Goal: Task Accomplishment & Management: Use online tool/utility

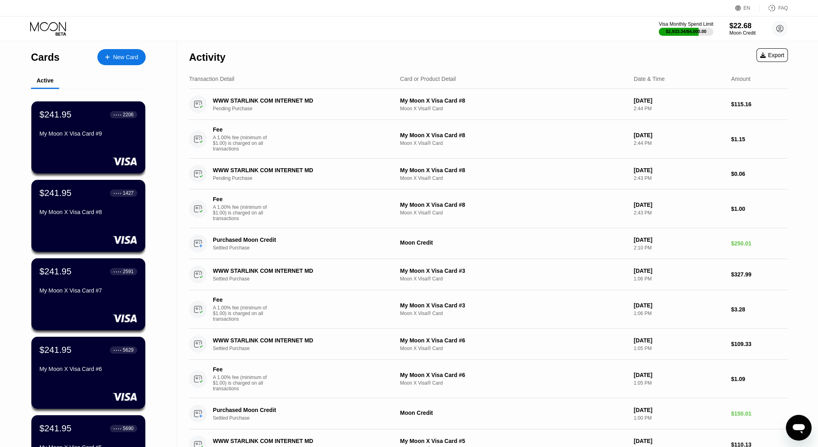
click at [218, 56] on div "Activity" at bounding box center [207, 58] width 36 height 12
click at [232, 59] on div "Activity Export" at bounding box center [488, 55] width 599 height 28
click at [233, 66] on div "Activity Export" at bounding box center [488, 55] width 599 height 28
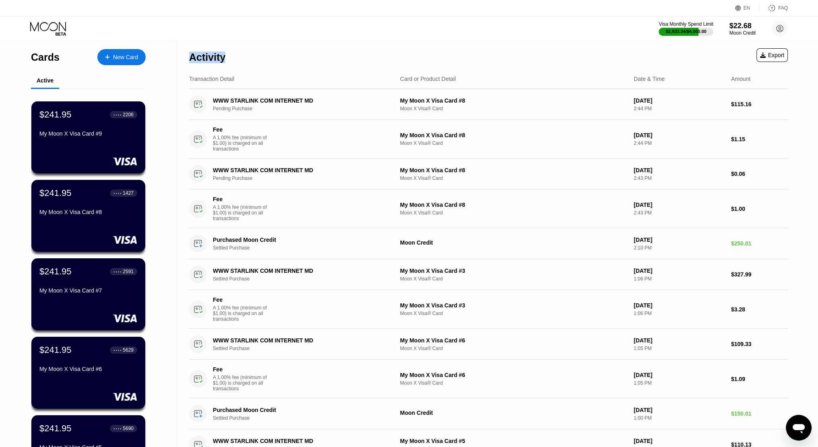
click at [229, 74] on div "Transaction Detail Card or Product Detail Date & Time Amount" at bounding box center [488, 79] width 599 height 20
click at [227, 74] on div "Transaction Detail Card or Product Detail Date & Time Amount" at bounding box center [488, 79] width 599 height 20
click at [223, 78] on div "Transaction Detail" at bounding box center [211, 79] width 45 height 6
drag, startPoint x: 222, startPoint y: 80, endPoint x: 263, endPoint y: 80, distance: 41.0
click at [221, 80] on div "Transaction Detail" at bounding box center [211, 79] width 45 height 6
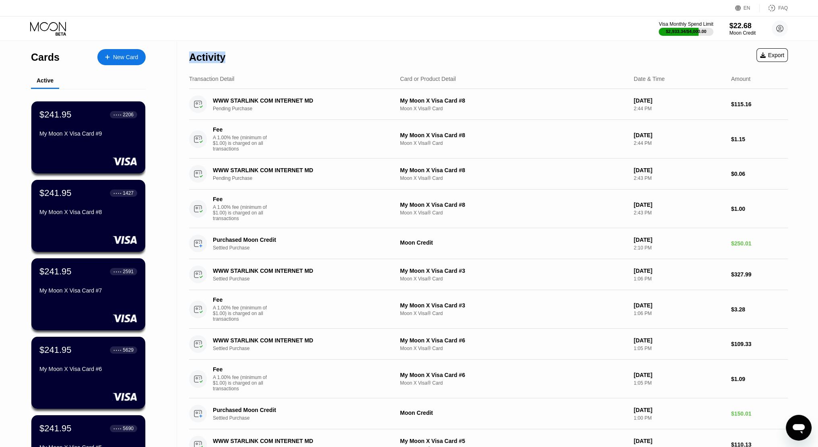
click at [445, 80] on div "Card or Product Detail" at bounding box center [428, 79] width 56 height 6
click at [381, 72] on div "Transaction Detail Card or Product Detail Date & Time Amount" at bounding box center [488, 79] width 599 height 20
drag, startPoint x: 407, startPoint y: 80, endPoint x: 415, endPoint y: 80, distance: 7.6
click at [414, 80] on div "Card or Product Detail" at bounding box center [428, 79] width 56 height 6
click at [416, 80] on div "Card or Product Detail" at bounding box center [428, 79] width 56 height 6
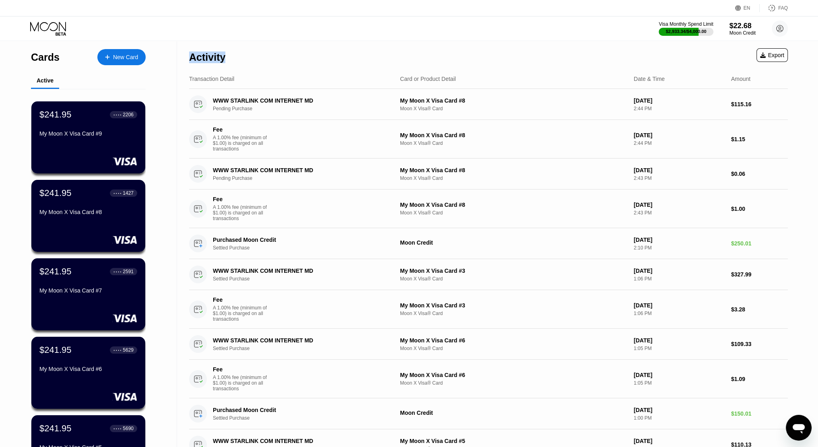
click at [416, 80] on div "Card or Product Detail" at bounding box center [428, 79] width 56 height 6
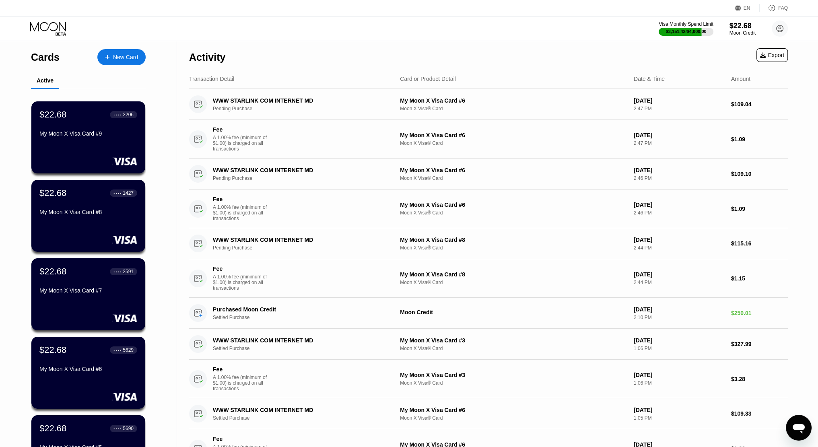
click at [212, 58] on div "Activity" at bounding box center [207, 58] width 36 height 12
click at [287, 73] on div "Transaction Detail Card or Product Detail Date & Time Amount" at bounding box center [488, 79] width 599 height 20
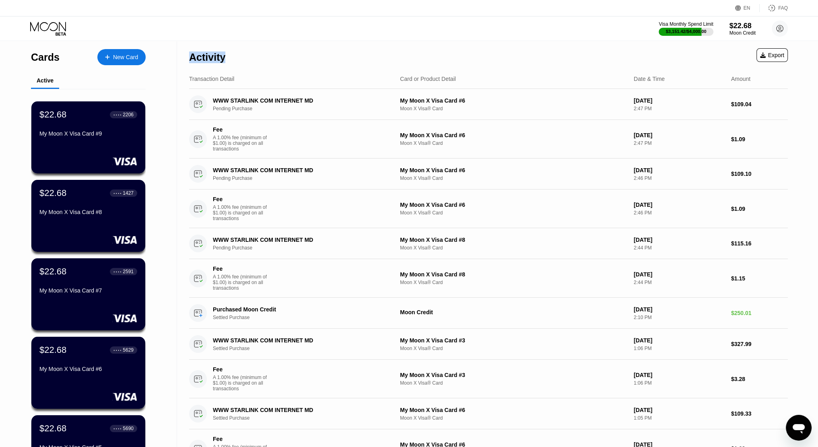
click at [249, 63] on div "Activity Export" at bounding box center [488, 55] width 599 height 28
click at [218, 56] on div "Activity" at bounding box center [207, 58] width 36 height 12
